Goal: Task Accomplishment & Management: Manage account settings

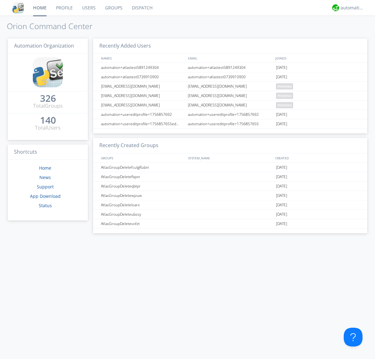
click at [88, 8] on link "Users" at bounding box center [89, 8] width 23 height 16
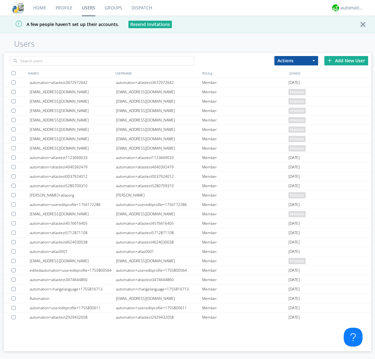
click at [346, 60] on div "Add New User" at bounding box center [346, 60] width 44 height 9
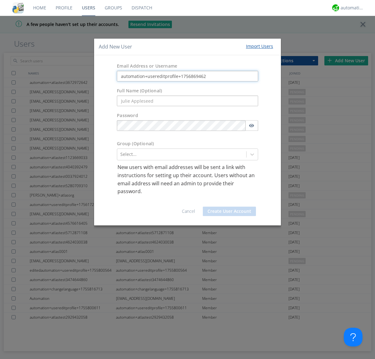
type input "automation+usereditprofile+1756869462"
click at [229, 211] on button "Create User Account" at bounding box center [229, 210] width 53 height 9
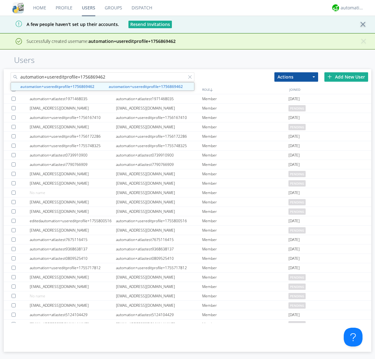
type input "automation+usereditprofile+1756869462"
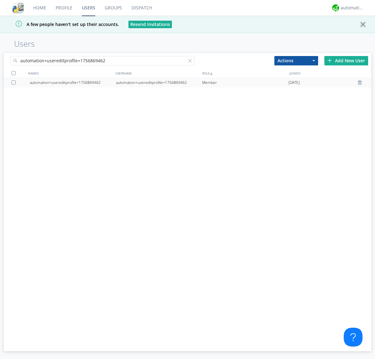
click at [159, 82] on div "automation+usereditprofile+1756869462" at bounding box center [159, 82] width 86 height 9
